Goal: Task Accomplishment & Management: Manage account settings

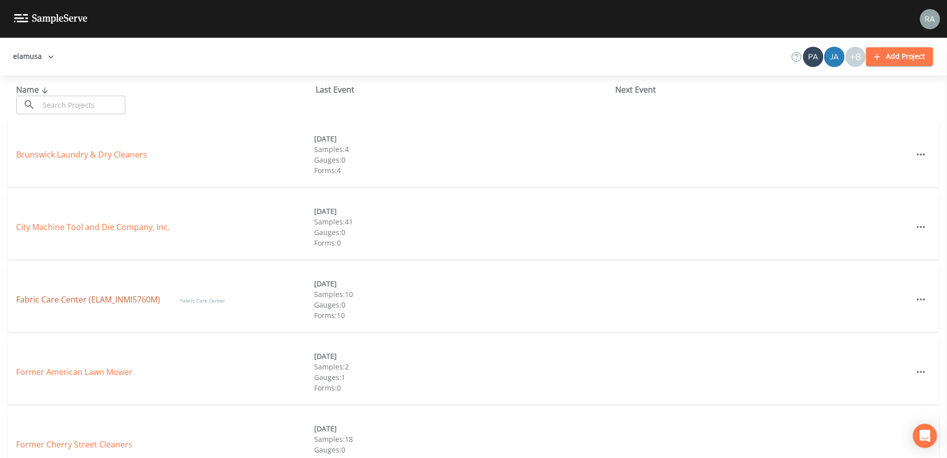
click at [121, 298] on link "Fabric Care Center (ELAM_INMI5760M)" at bounding box center [88, 299] width 144 height 11
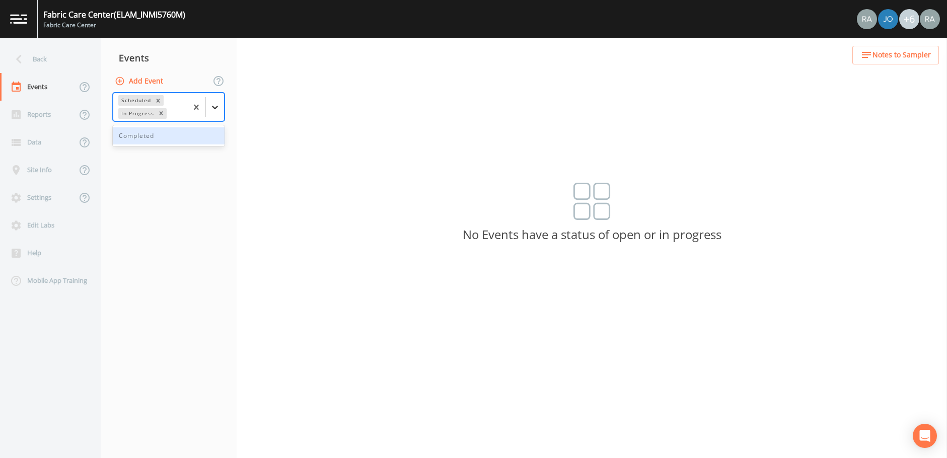
click at [213, 108] on icon at bounding box center [215, 107] width 10 height 10
click at [130, 136] on div "Completed" at bounding box center [169, 135] width 112 height 17
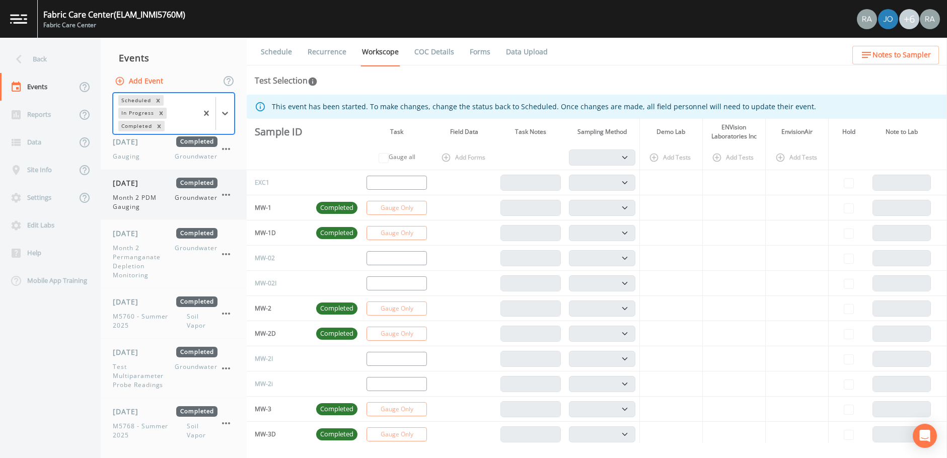
scroll to position [450, 0]
click at [159, 259] on span "Month 2 Permanganate Depletion Monitoring" at bounding box center [144, 261] width 62 height 36
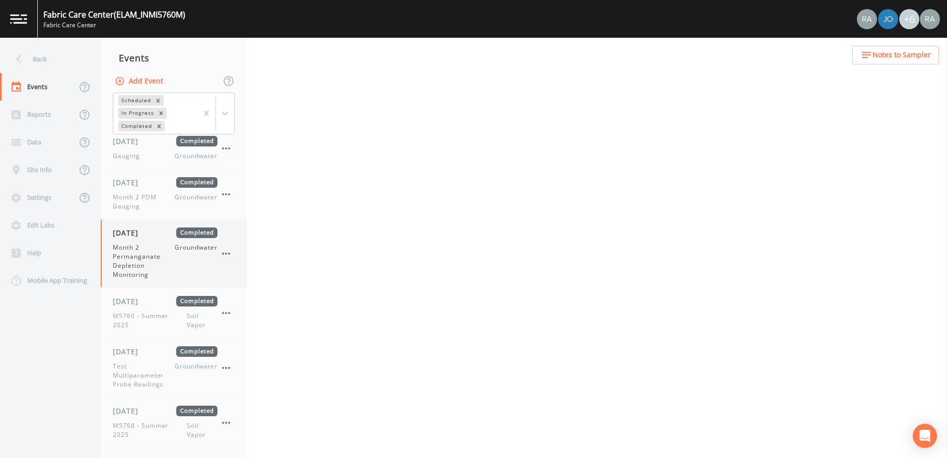
select select "4f082be6-97a7-4f70-a81f-c26a4e896ad7"
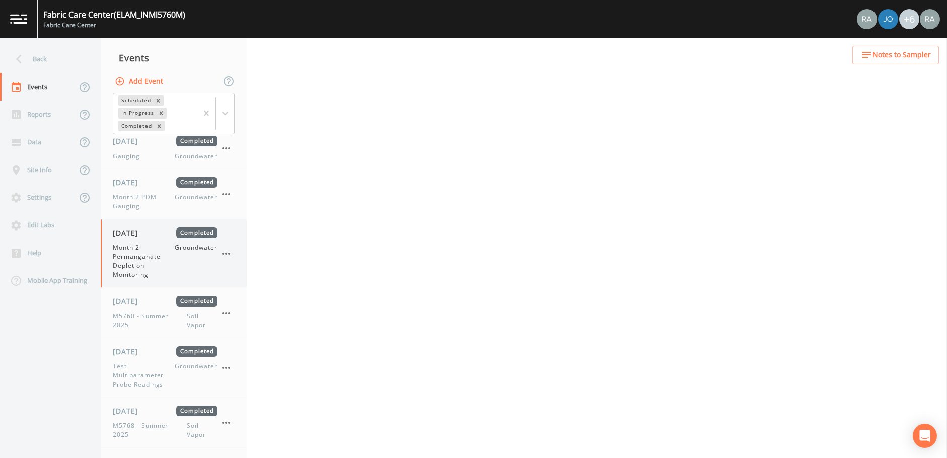
select select "4f082be6-97a7-4f70-a81f-c26a4e896ad7"
select select "0609984c-bae0-4cba-86ad-757e8d1be609"
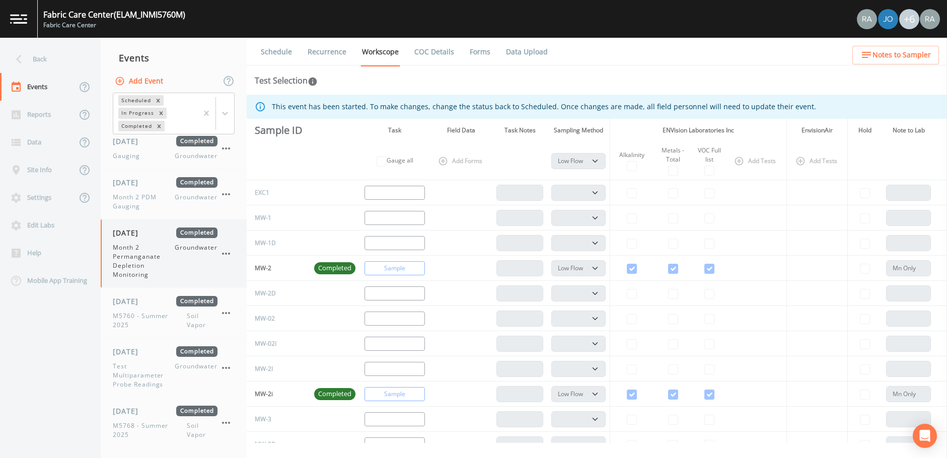
click at [224, 252] on icon "button" at bounding box center [226, 254] width 12 height 12
click at [246, 292] on span "Duplicate" at bounding box center [277, 295] width 67 height 12
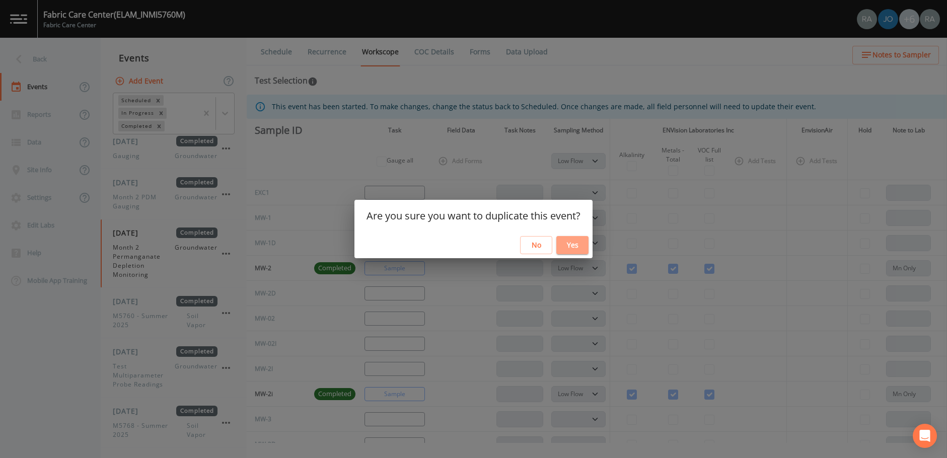
click at [580, 247] on button "Yes" at bounding box center [573, 245] width 32 height 19
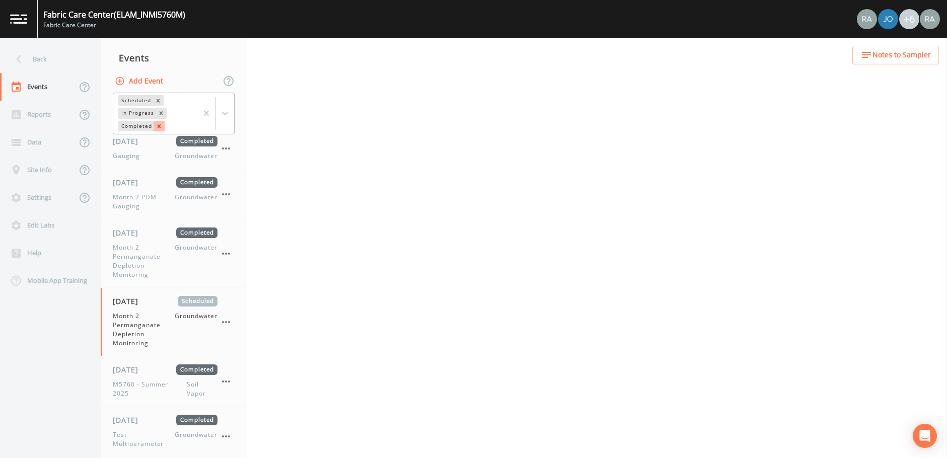
select select "4f082be6-97a7-4f70-a81f-c26a4e896ad7"
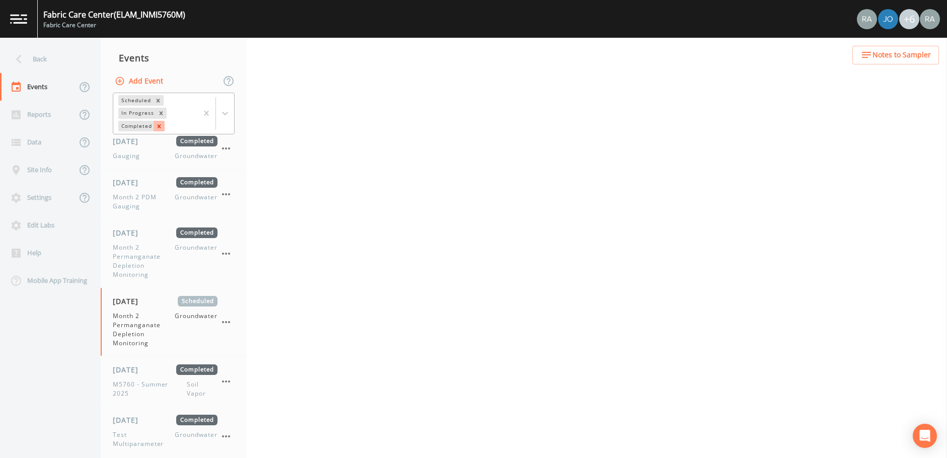
select select "4f082be6-97a7-4f70-a81f-c26a4e896ad7"
select select "0609984c-bae0-4cba-86ad-757e8d1be609"
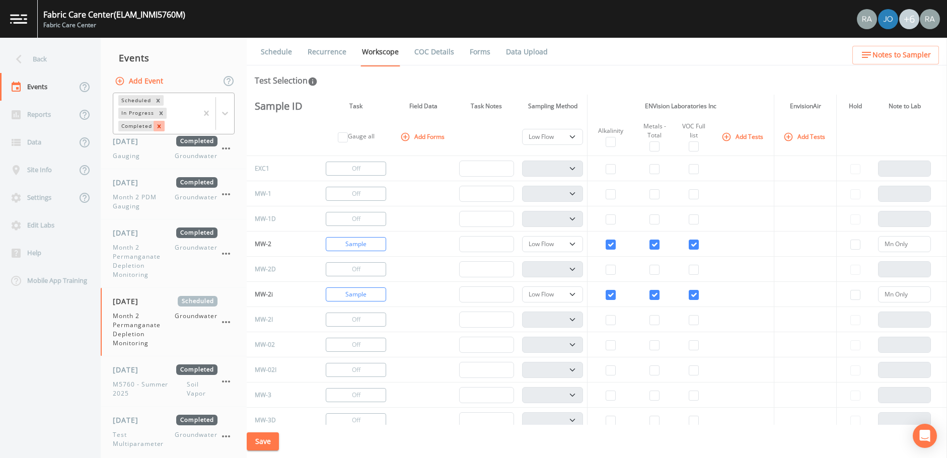
click at [160, 128] on icon "Remove Completed" at bounding box center [159, 126] width 7 height 7
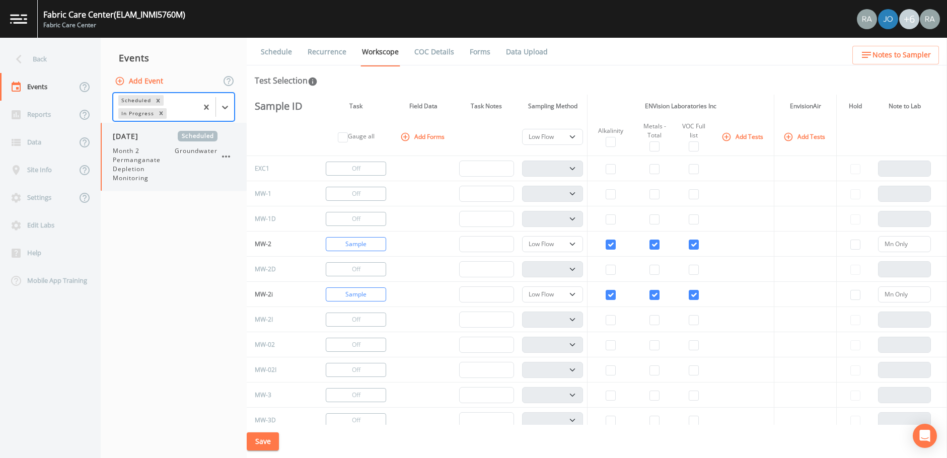
click at [152, 160] on span "Month 2 Permanganate Depletion Monitoring" at bounding box center [144, 165] width 62 height 36
select select "4f082be6-97a7-4f70-a81f-c26a4e896ad7"
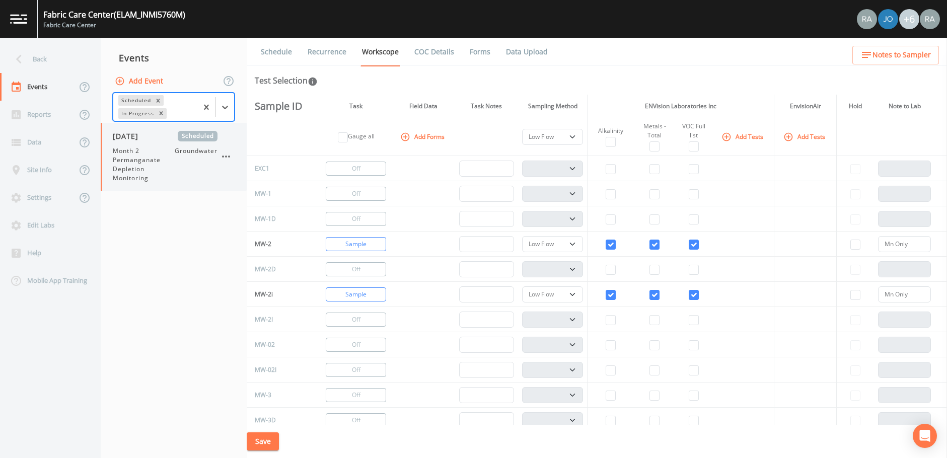
select select "4f082be6-97a7-4f70-a81f-c26a4e896ad7"
select select "0609984c-bae0-4cba-86ad-757e8d1be609"
click at [273, 56] on link "Schedule" at bounding box center [276, 52] width 34 height 28
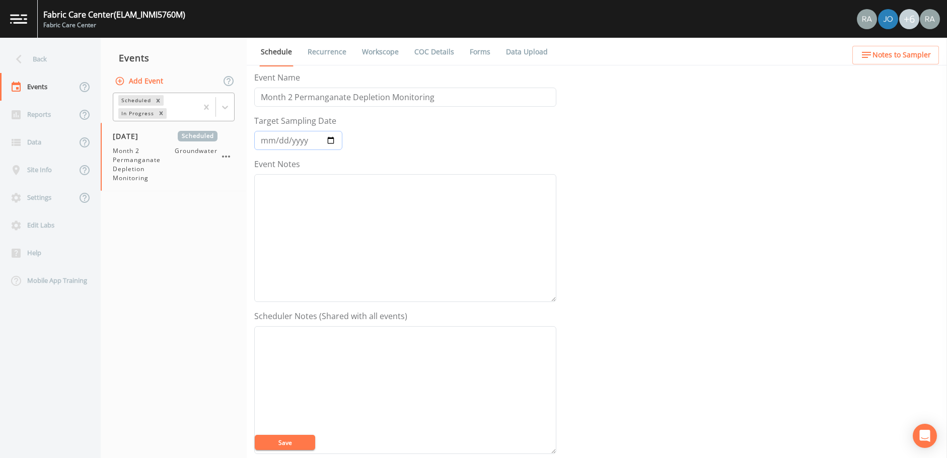
click at [331, 141] on input "[DATE]" at bounding box center [298, 140] width 88 height 19
type input "[DATE]"
click at [291, 99] on input "Month 2 Permanganate Depletion Monitoring" at bounding box center [405, 97] width 302 height 19
type input "Month 3 Permanganate Depletion Monitoring"
click at [265, 439] on button "Save" at bounding box center [285, 442] width 60 height 15
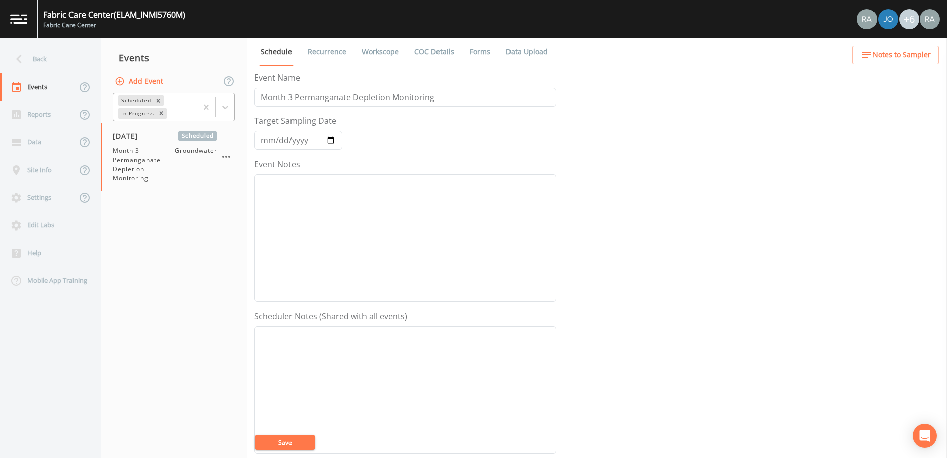
click at [329, 54] on link "Recurrence" at bounding box center [327, 52] width 42 height 28
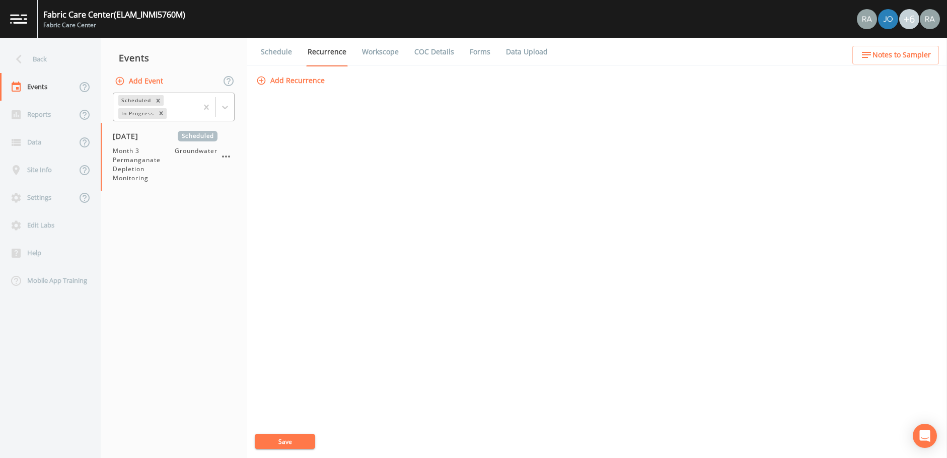
click at [372, 49] on link "Workscope" at bounding box center [381, 52] width 40 height 28
select select "4f082be6-97a7-4f70-a81f-c26a4e896ad7"
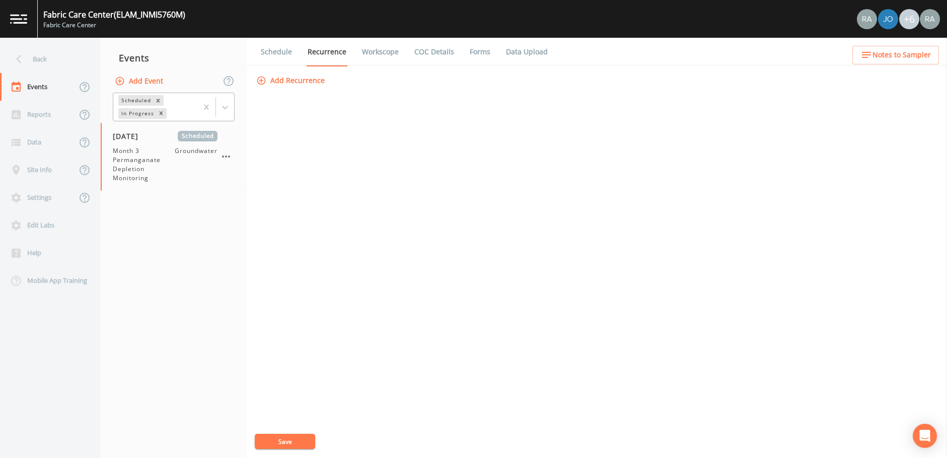
select select "4f082be6-97a7-4f70-a81f-c26a4e896ad7"
select select "0609984c-bae0-4cba-86ad-757e8d1be609"
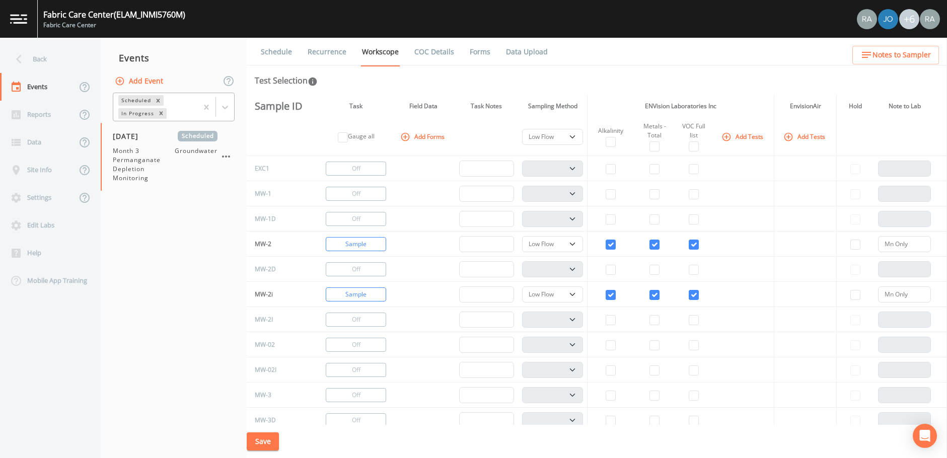
click at [430, 52] on link "COC Details" at bounding box center [434, 52] width 43 height 28
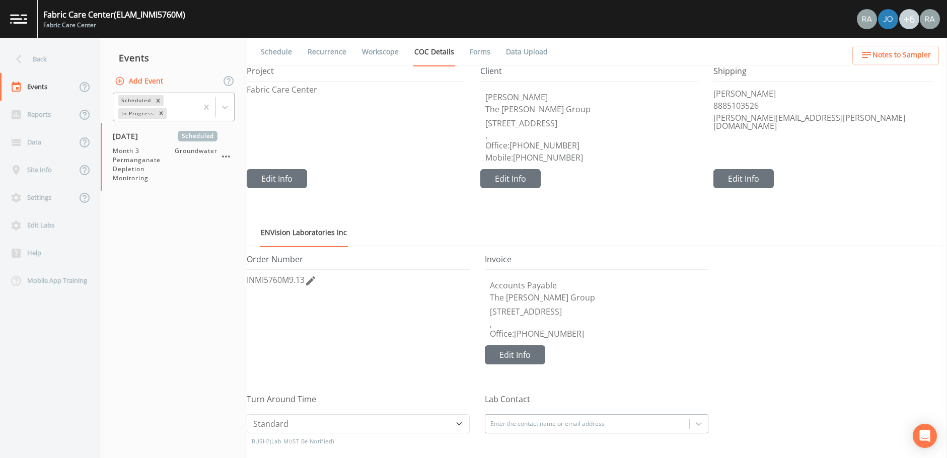
click at [301, 280] on span "INMI5760M9.13" at bounding box center [276, 279] width 58 height 11
click at [308, 284] on input "INMI5760M9.13" at bounding box center [358, 283] width 223 height 19
type input "INMI5760M9.15"
click at [259, 303] on button "Save" at bounding box center [261, 300] width 28 height 13
